Goal: Information Seeking & Learning: Learn about a topic

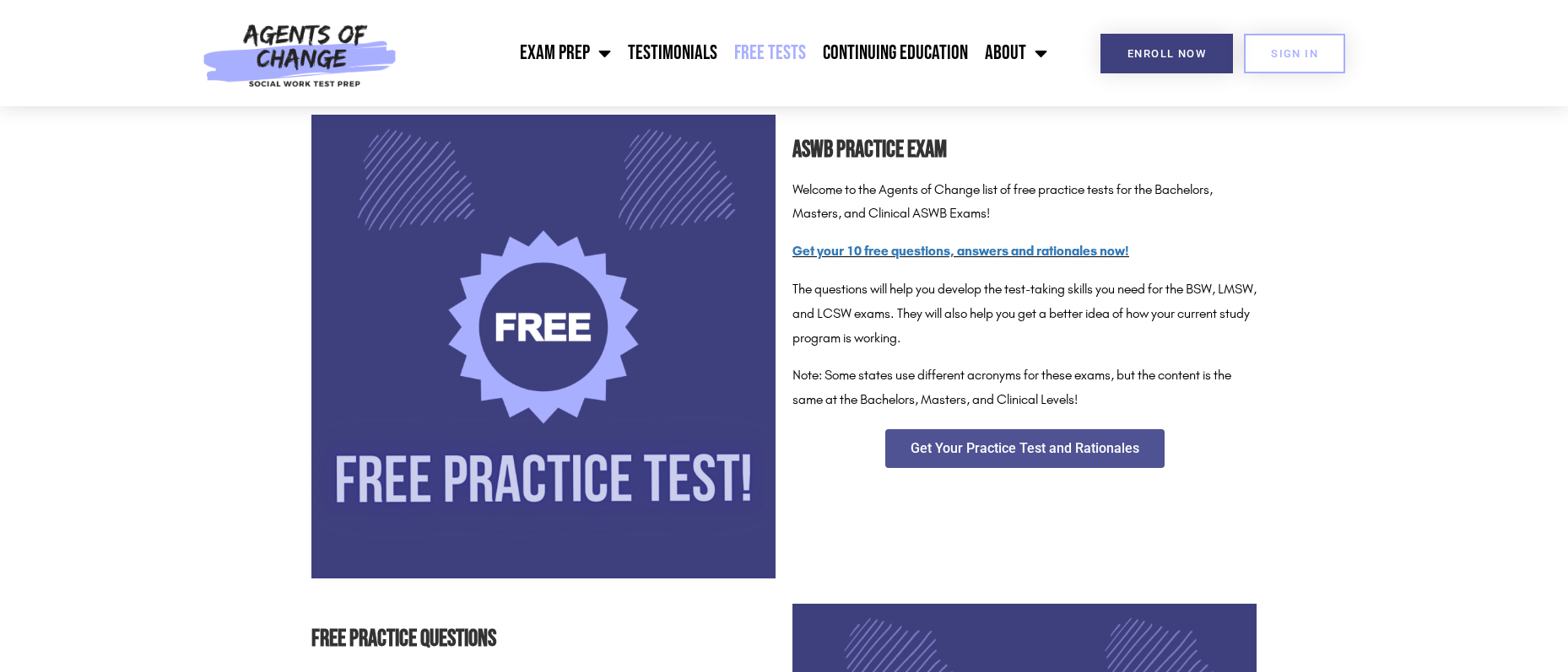
scroll to position [253, 0]
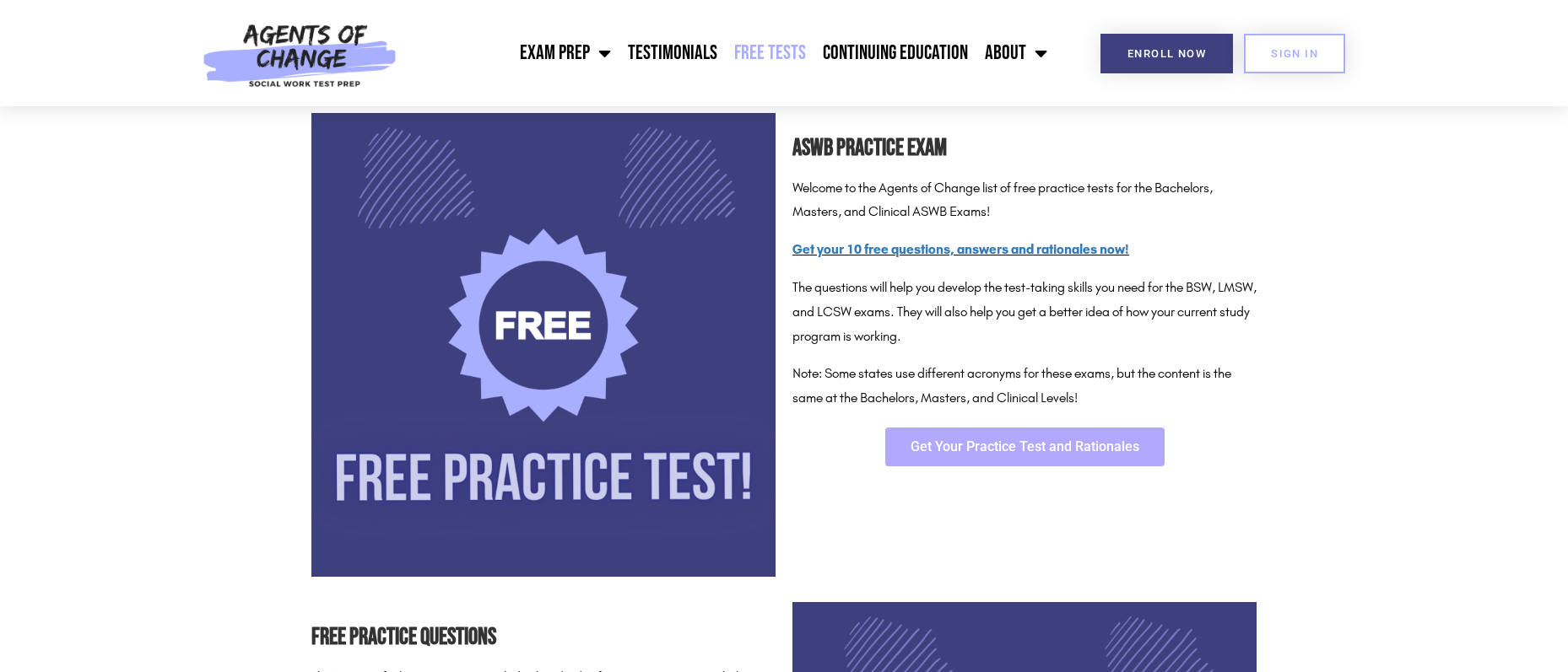
click at [961, 459] on link "Get Your Practice Test and Rationales" at bounding box center [1025, 447] width 279 height 39
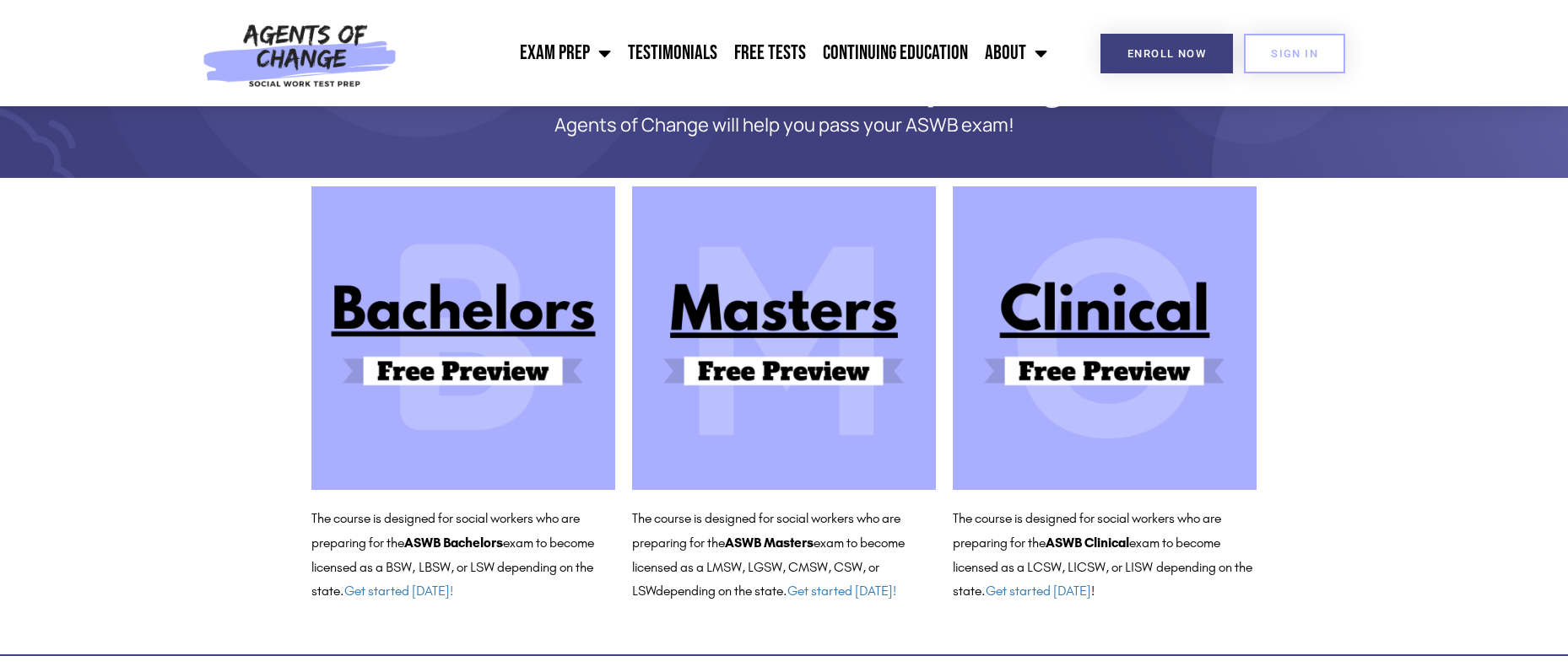
scroll to position [169, 0]
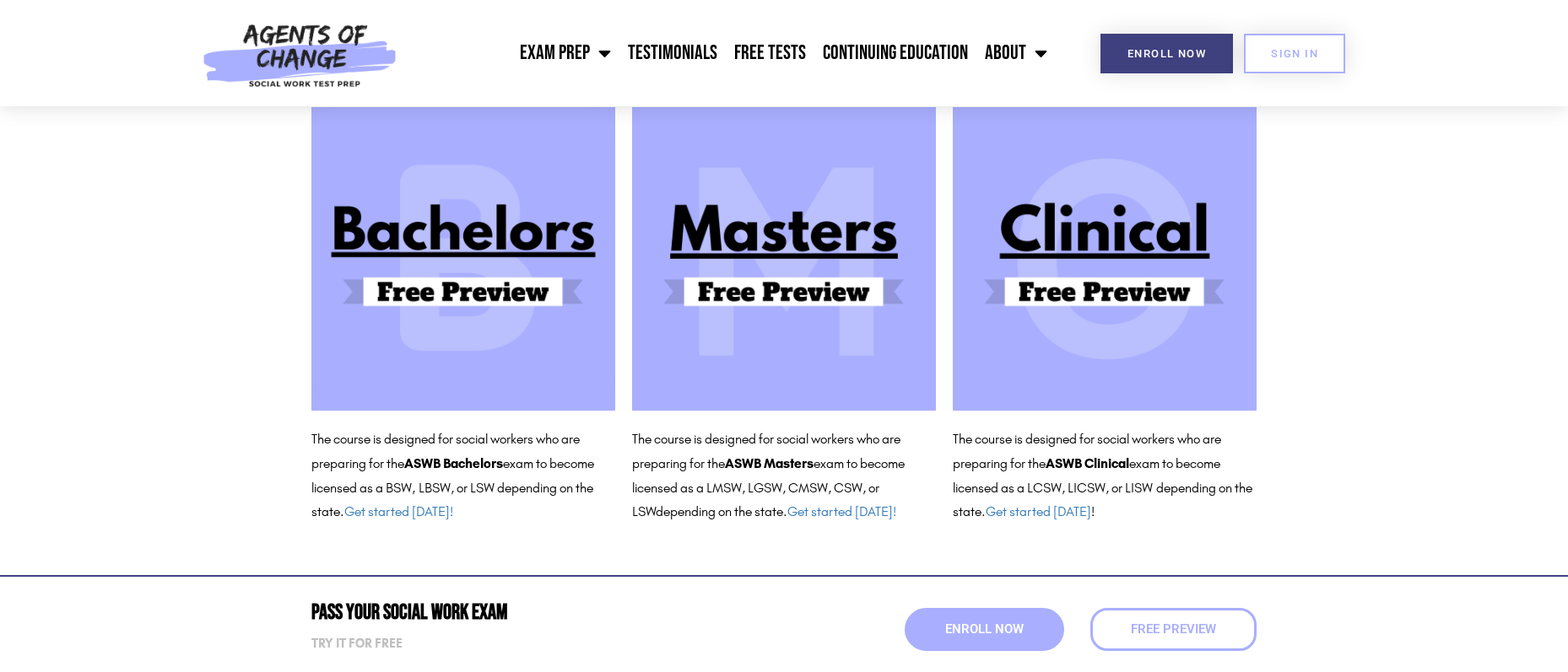
click at [641, 267] on img at bounding box center [784, 259] width 304 height 304
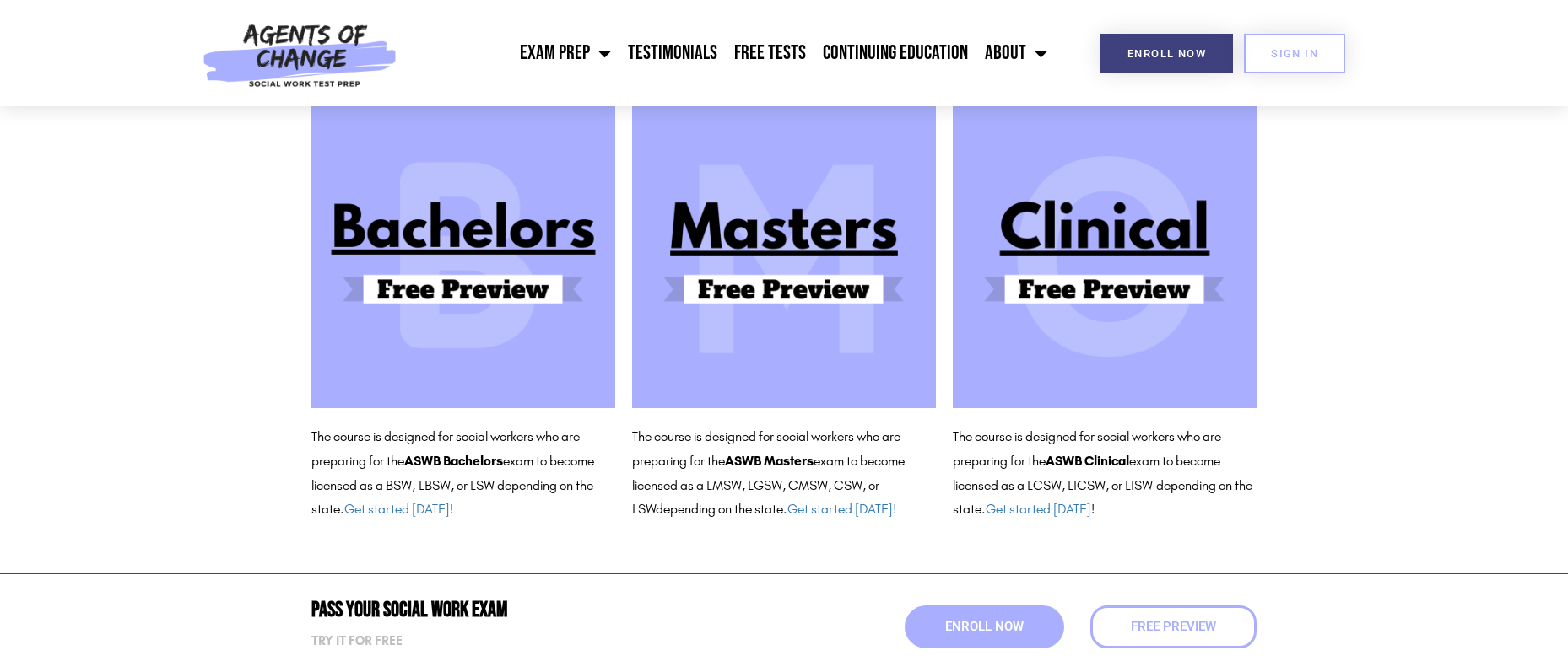
scroll to position [0, 0]
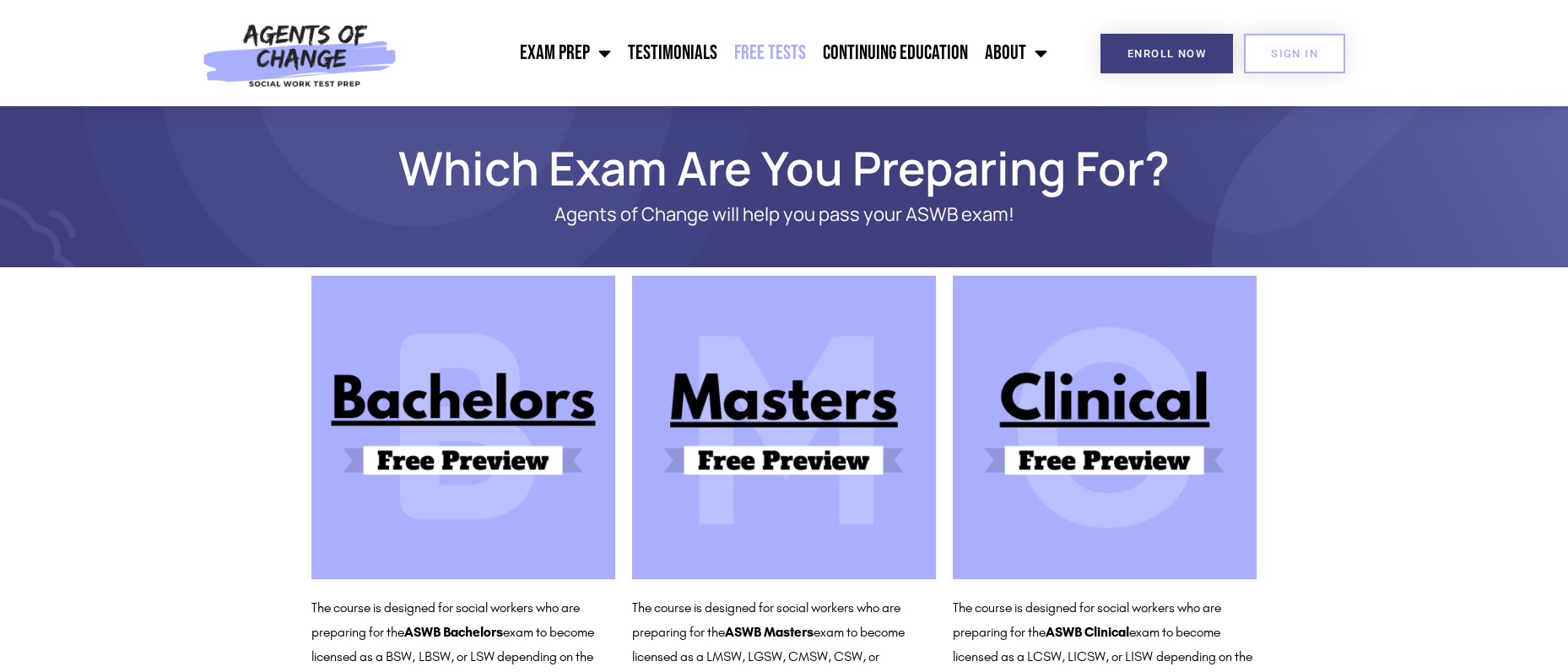
click at [789, 63] on link "Free Tests" at bounding box center [770, 53] width 88 height 43
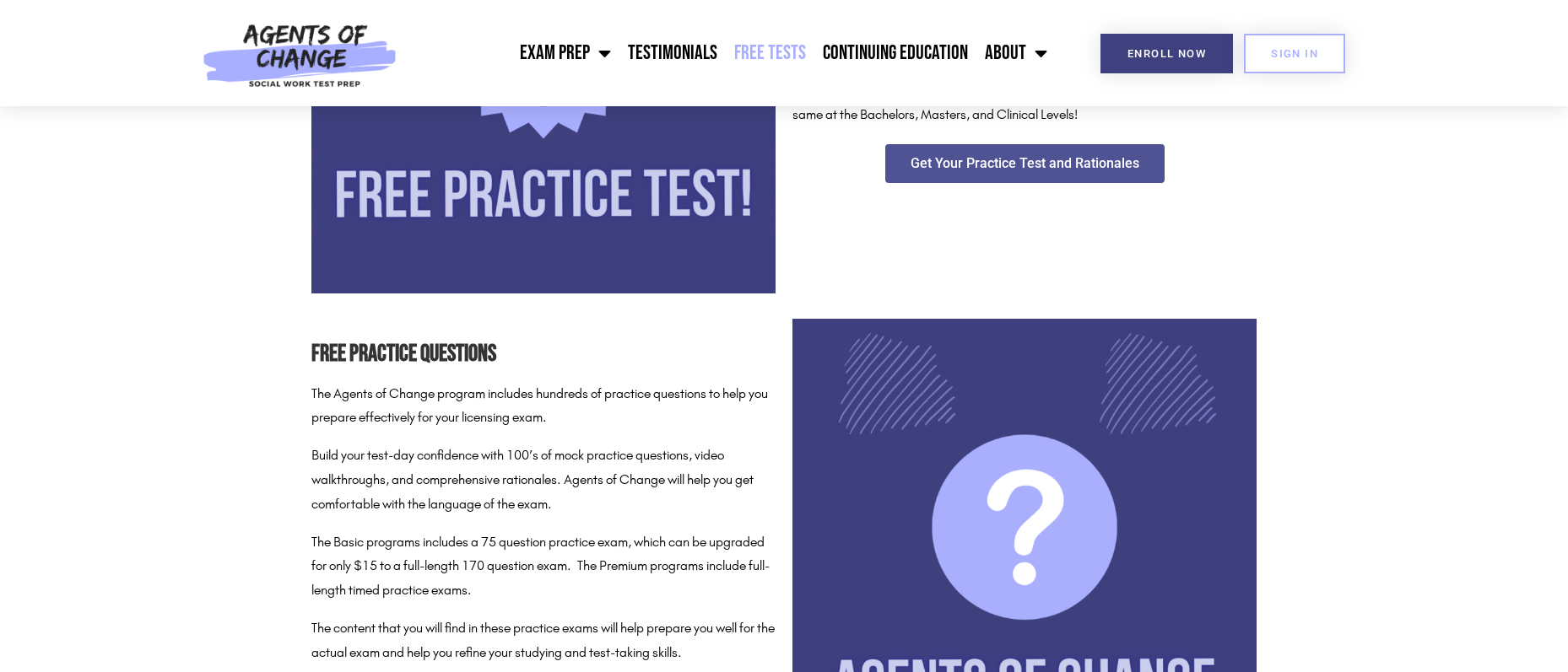
scroll to position [506, 0]
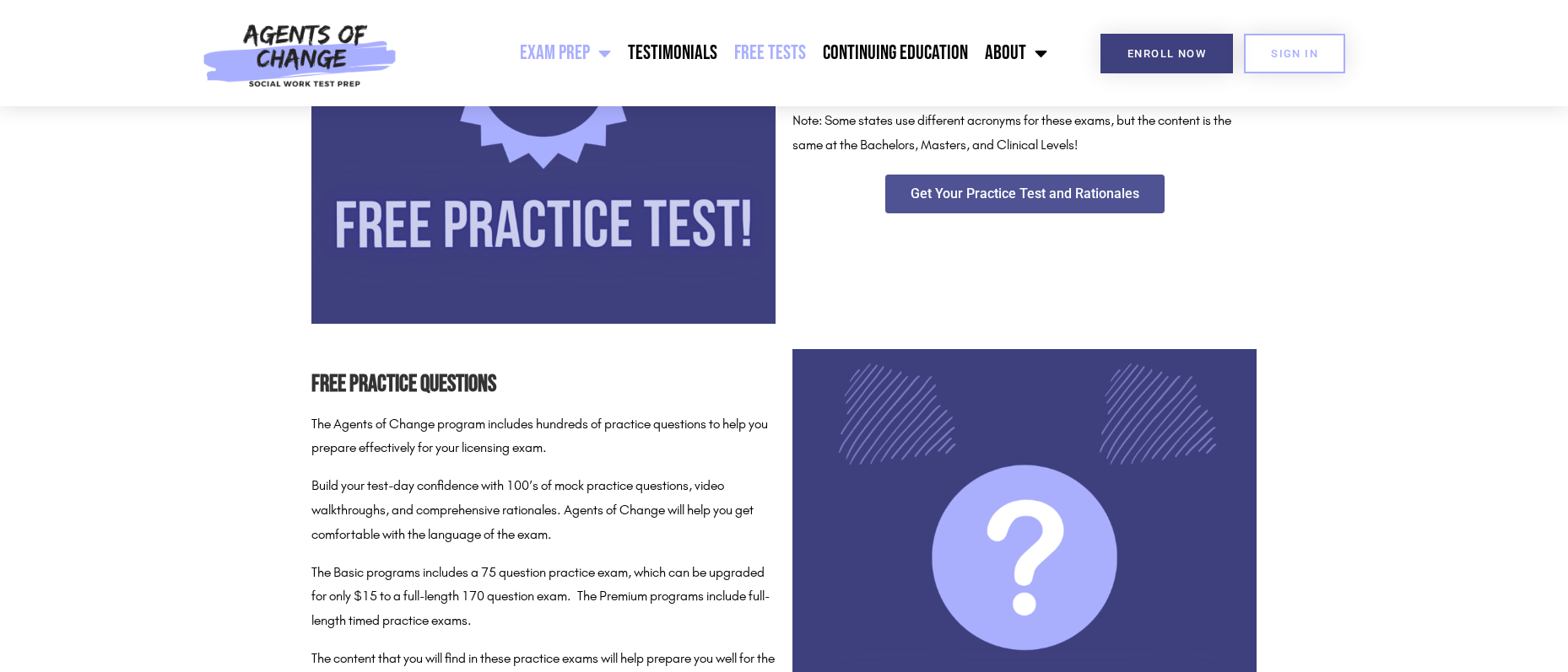
click at [556, 50] on link "Exam Prep" at bounding box center [565, 53] width 108 height 43
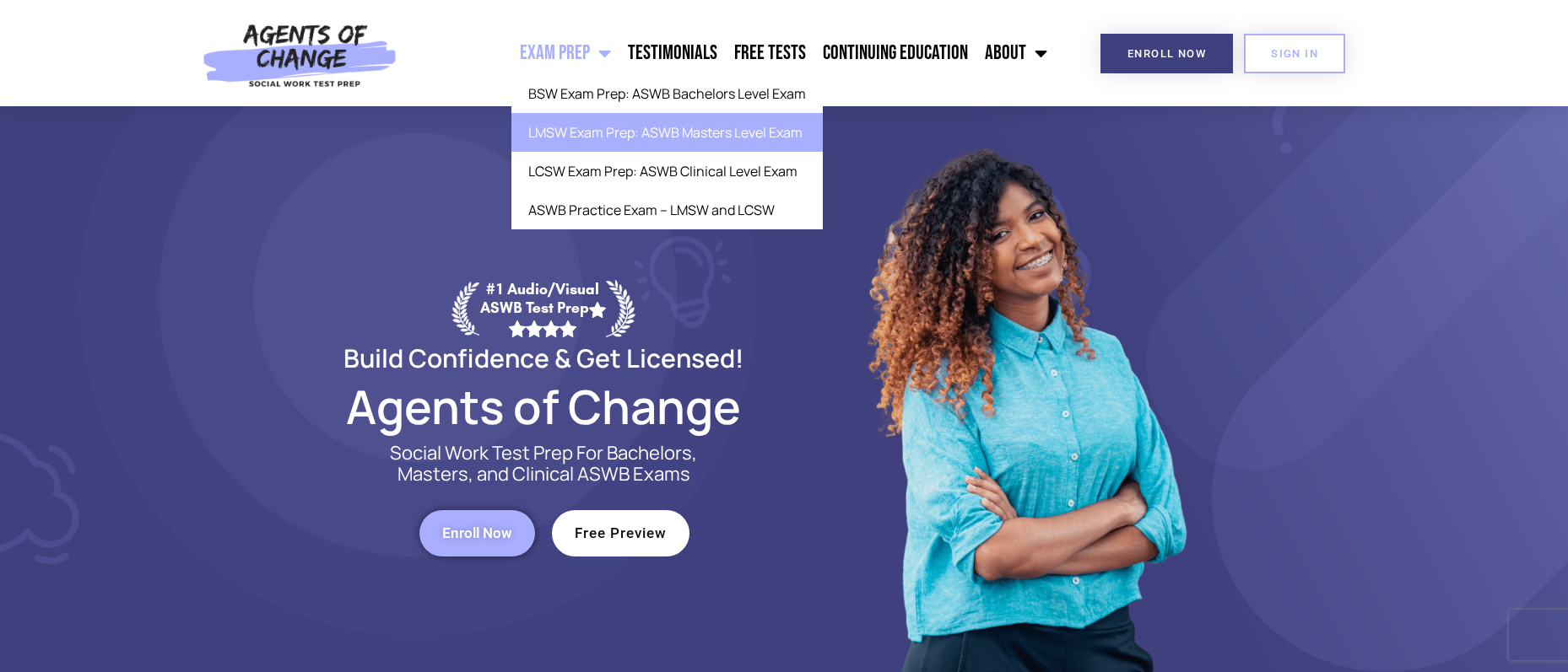
click at [661, 125] on link "LMSW Exam Prep: ASWB Masters Level Exam" at bounding box center [667, 132] width 312 height 39
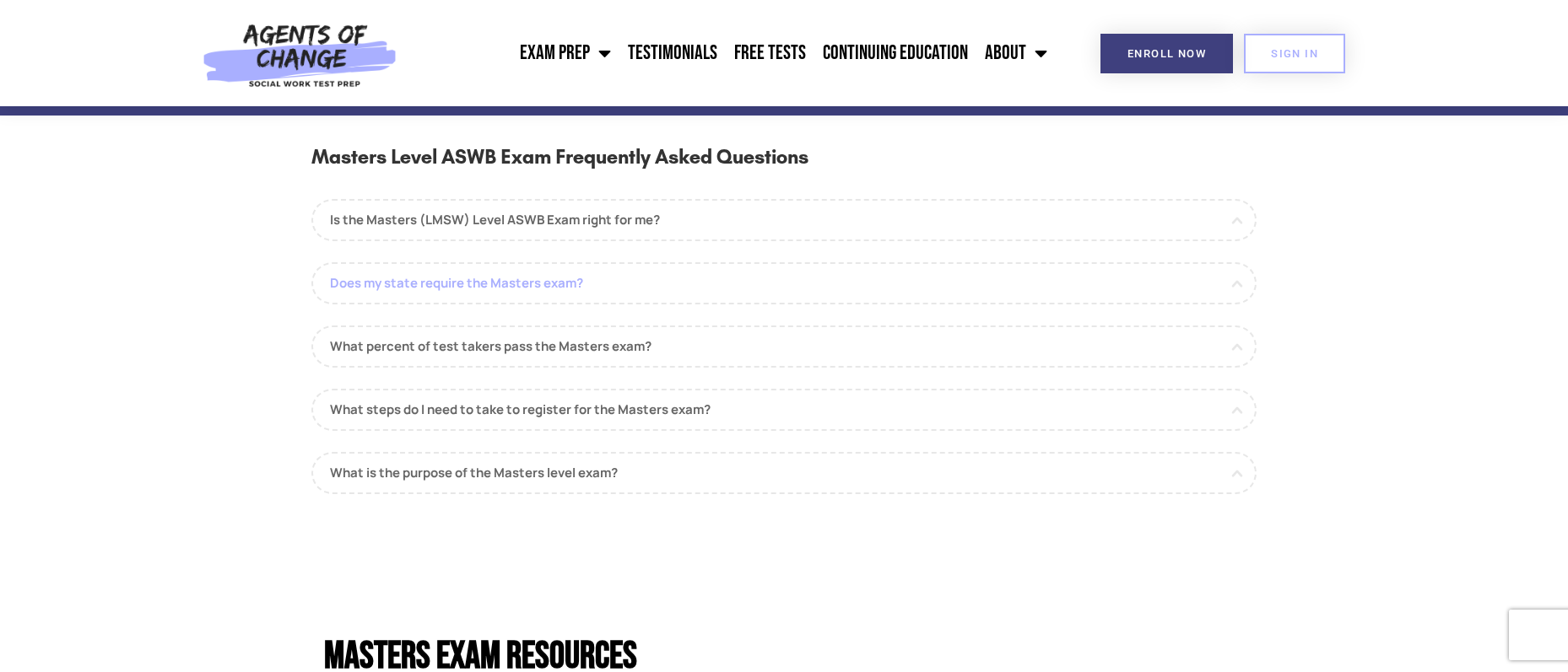
scroll to position [1603, 0]
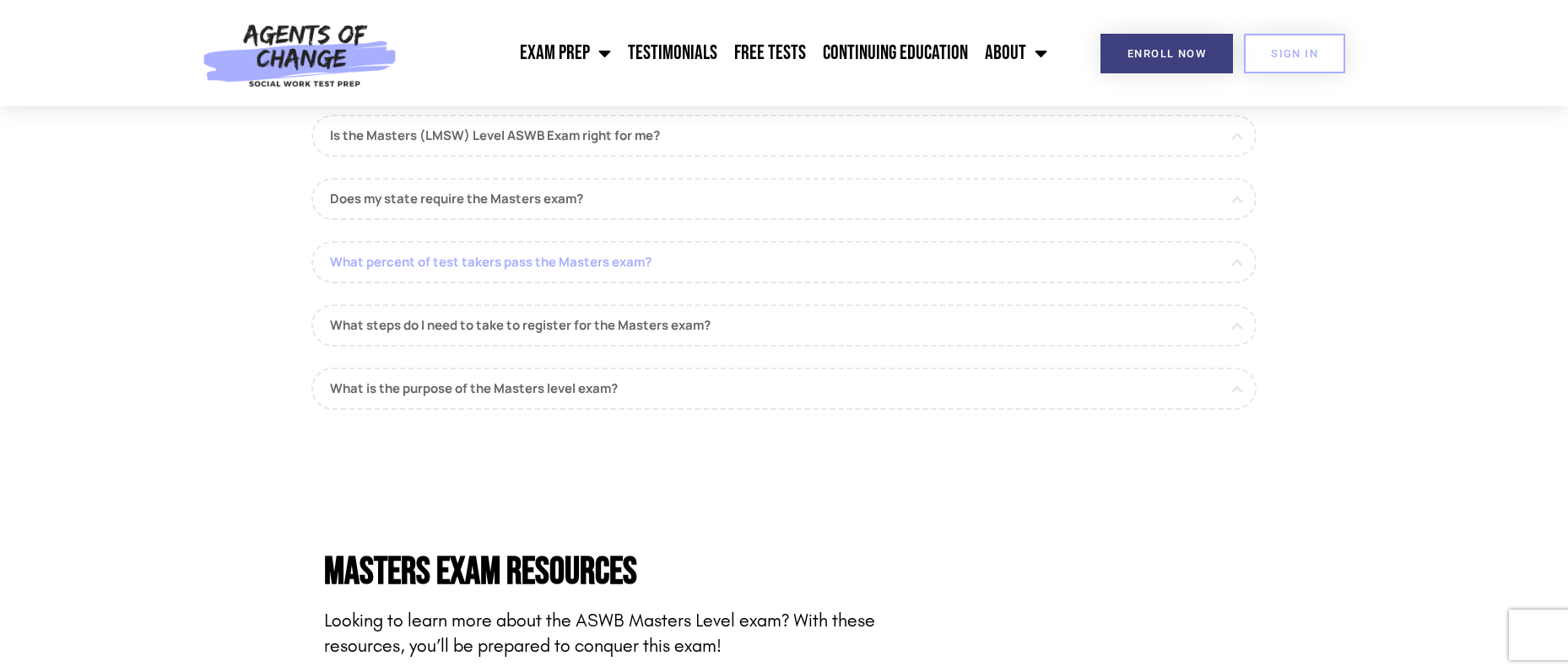
click at [612, 267] on link "What percent of test takers pass the Masters exam?" at bounding box center [784, 262] width 945 height 43
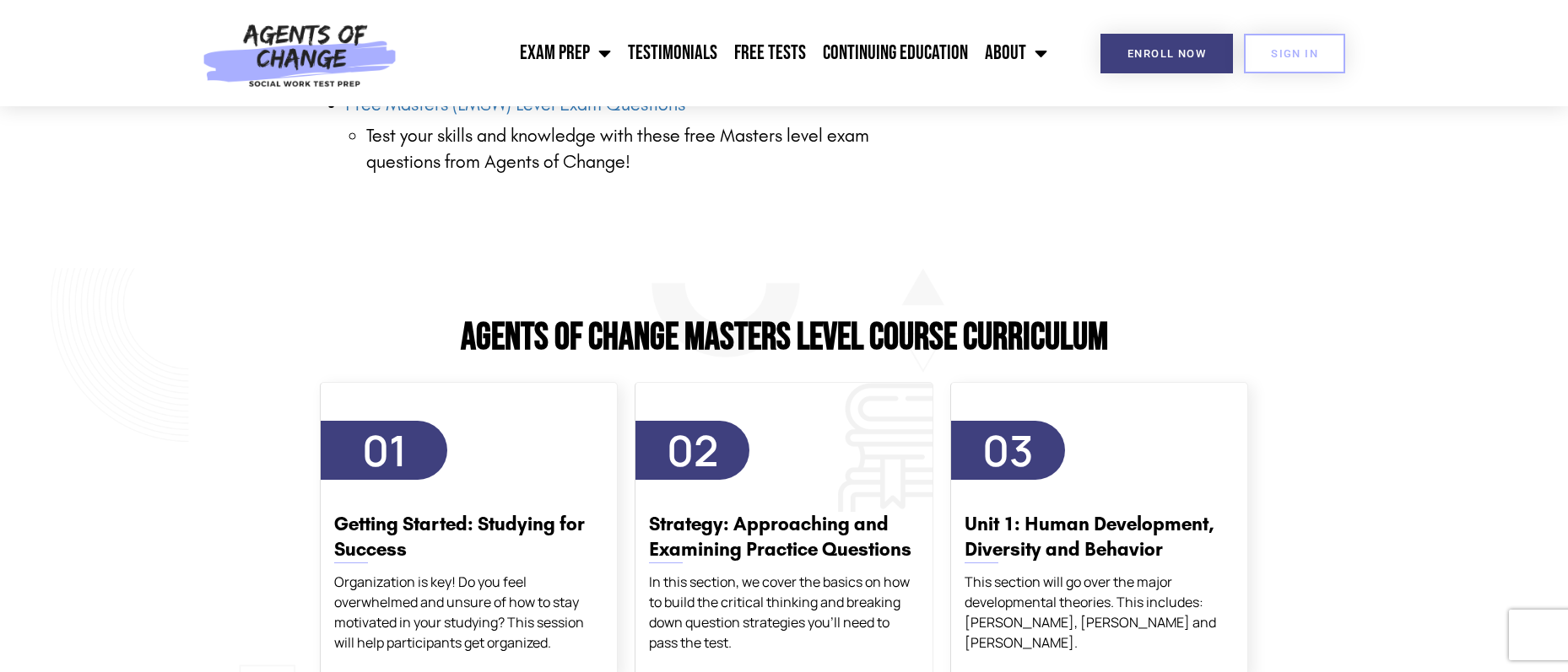
scroll to position [2953, 0]
